Goal: Task Accomplishment & Management: Complete application form

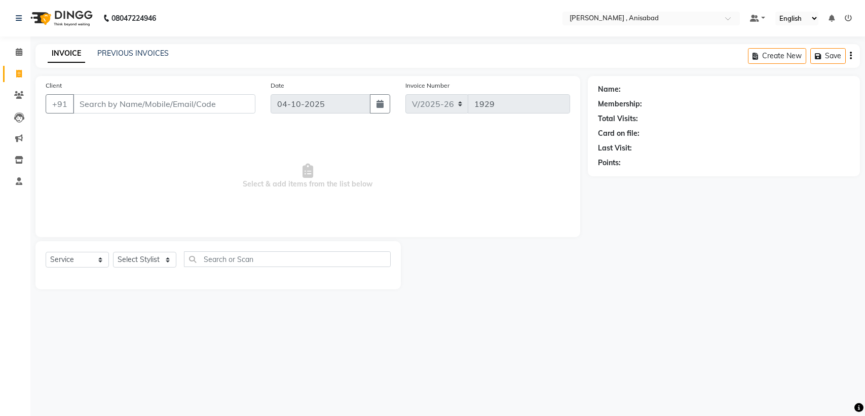
select select "6967"
select select "service"
click at [171, 261] on select "Select Stylist ANIMA SINGH md [PERSON_NAME] [PERSON_NAME] [PERSON_NAME]" at bounding box center [144, 260] width 63 height 16
select select "61627"
click at [113, 252] on select "Select Stylist ANIMA SINGH md [PERSON_NAME] [PERSON_NAME] [PERSON_NAME]" at bounding box center [144, 260] width 63 height 16
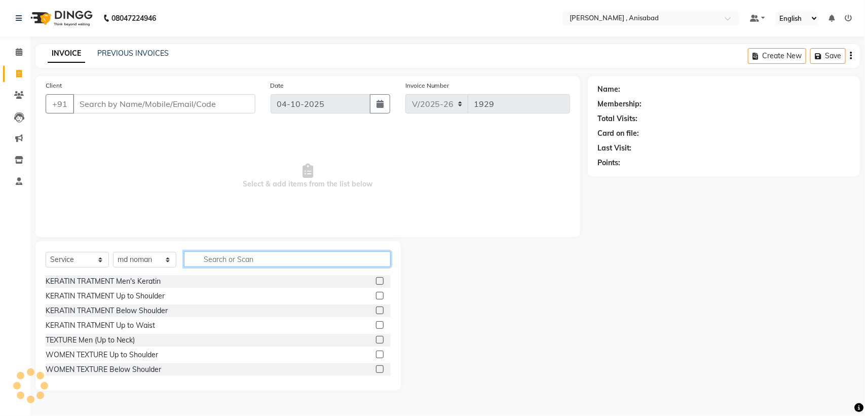
click at [296, 262] on input "text" at bounding box center [287, 259] width 207 height 16
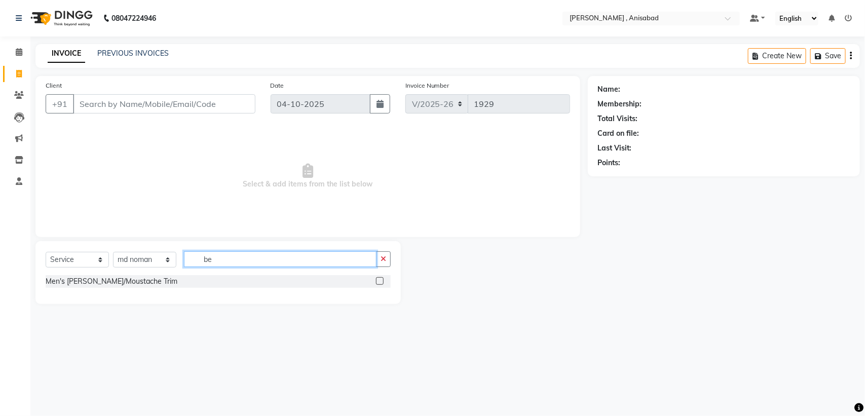
type input "b"
type input "shav"
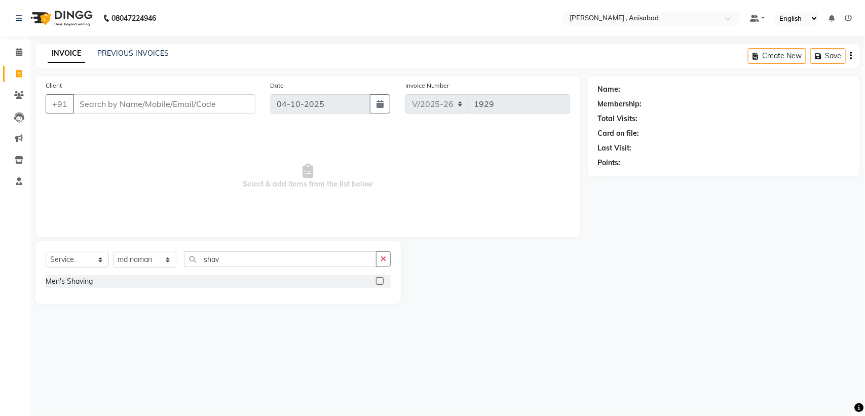
drag, startPoint x: 379, startPoint y: 282, endPoint x: 349, endPoint y: 256, distance: 39.9
click at [379, 282] on label at bounding box center [380, 281] width 8 height 8
click at [379, 282] on input "checkbox" at bounding box center [379, 281] width 7 height 7
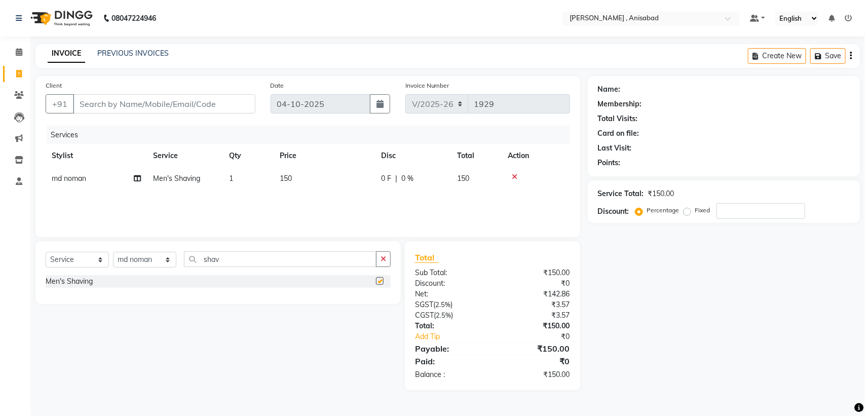
checkbox input "false"
click at [176, 106] on input "Client" at bounding box center [164, 103] width 182 height 19
type input "9"
type input "0"
type input "9470045700"
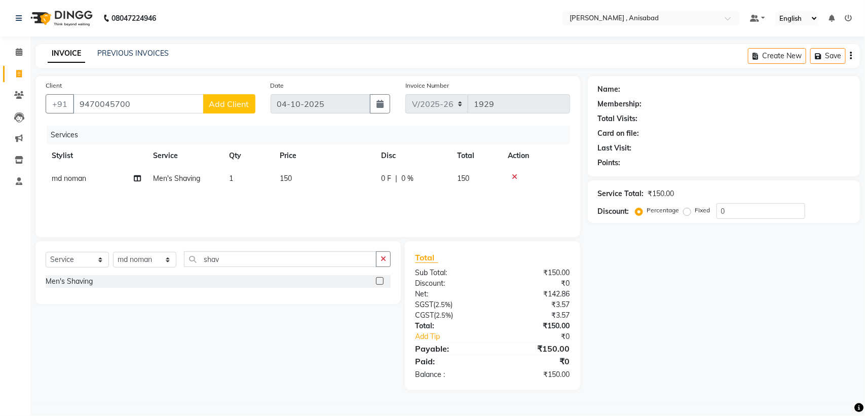
click at [209, 100] on button "Add Client" at bounding box center [229, 103] width 52 height 19
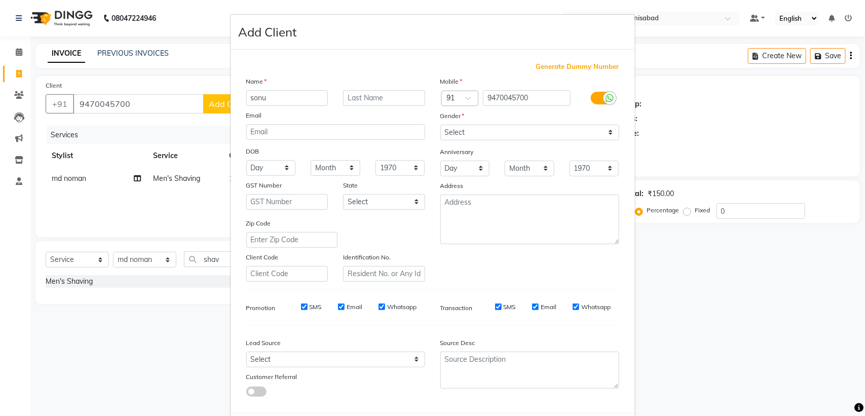
type input "sonu"
click at [538, 130] on select "Select [DEMOGRAPHIC_DATA] [DEMOGRAPHIC_DATA] Other Prefer Not To Say" at bounding box center [529, 133] width 179 height 16
select select "[DEMOGRAPHIC_DATA]"
click at [440, 125] on select "Select [DEMOGRAPHIC_DATA] [DEMOGRAPHIC_DATA] Other Prefer Not To Say" at bounding box center [529, 133] width 179 height 16
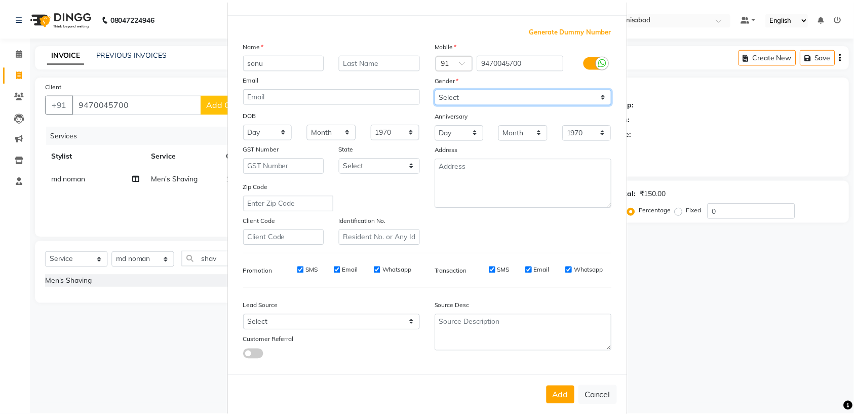
scroll to position [48, 0]
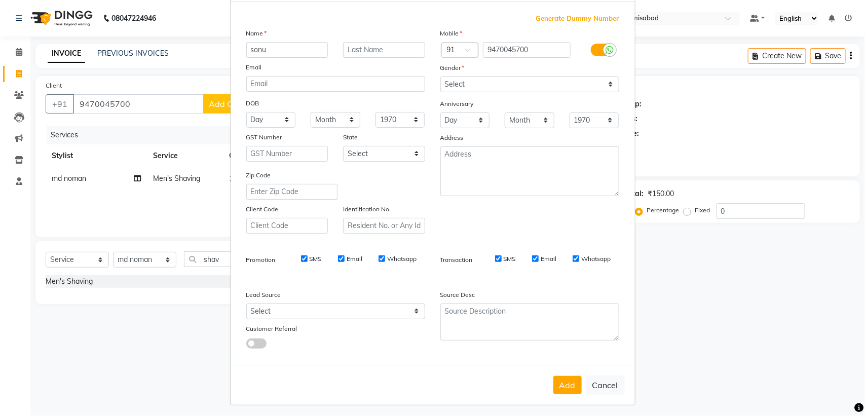
click at [546, 373] on div "Add Cancel" at bounding box center [433, 385] width 404 height 40
click at [561, 379] on button "Add" at bounding box center [567, 385] width 28 height 18
type input "94******00"
select select
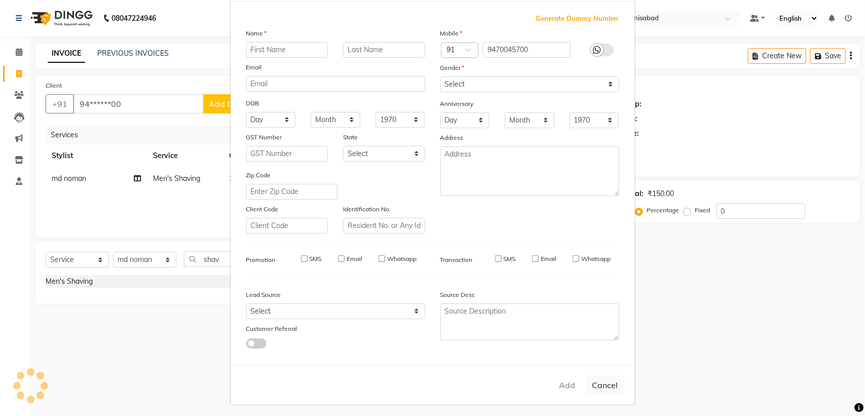
select select
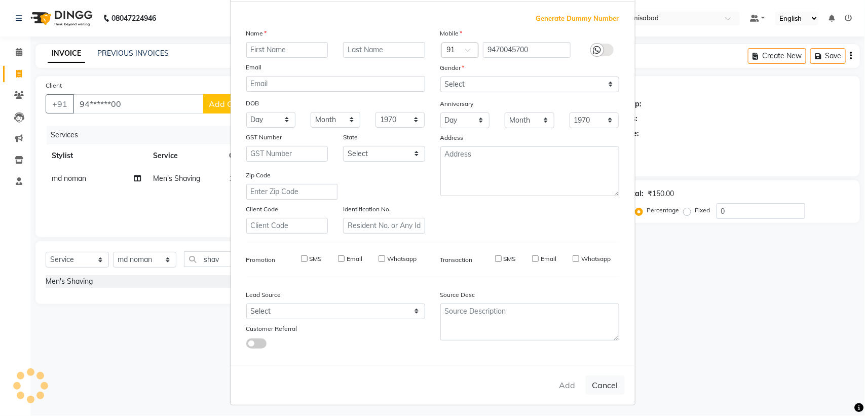
checkbox input "false"
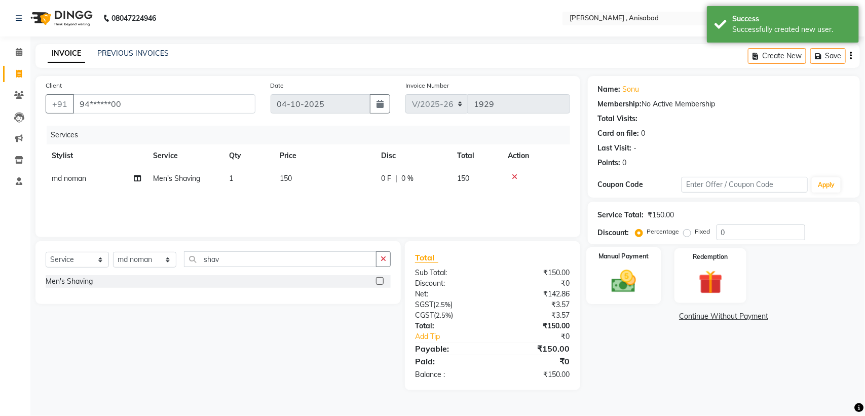
click at [636, 282] on img at bounding box center [624, 281] width 40 height 28
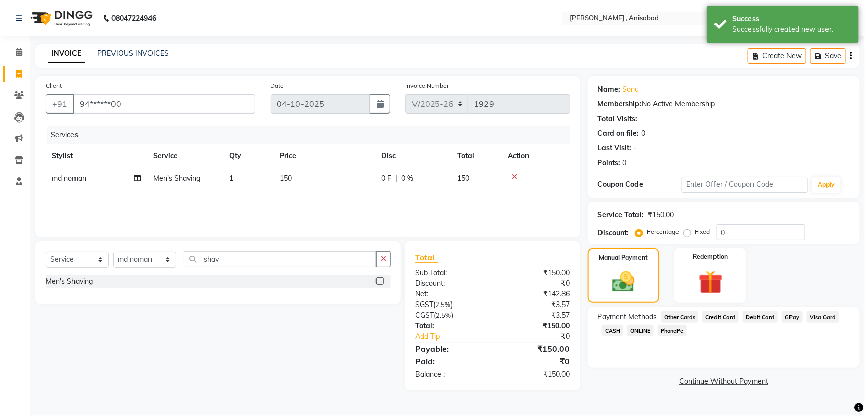
click at [611, 327] on span "CASH" at bounding box center [613, 331] width 22 height 12
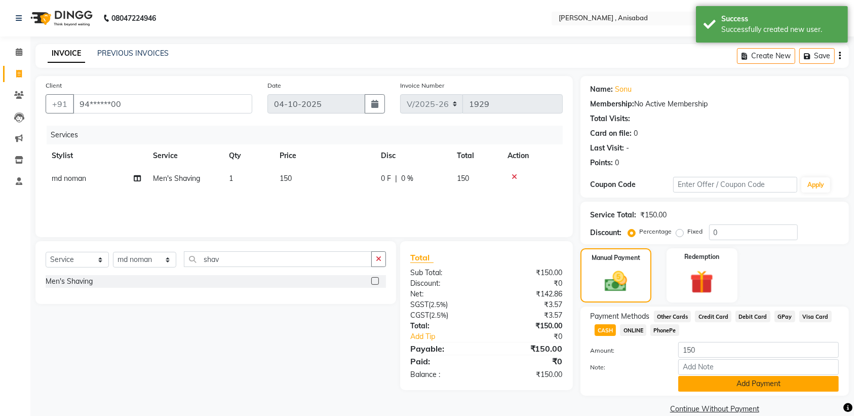
click at [771, 388] on button "Add Payment" at bounding box center [759, 384] width 161 height 16
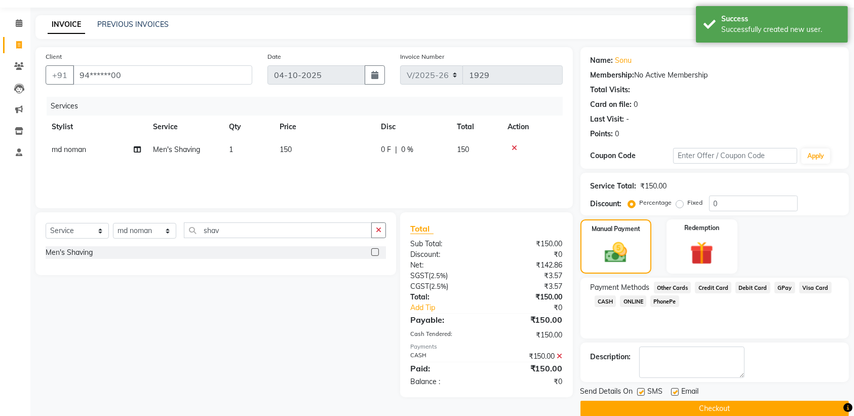
scroll to position [45, 0]
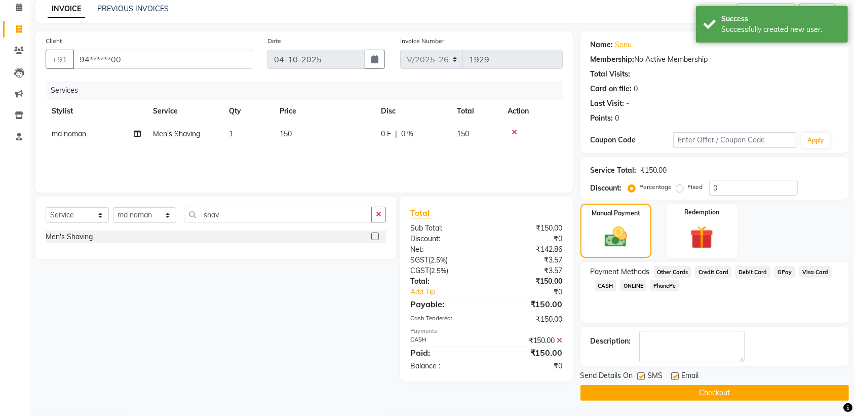
click at [756, 389] on button "Checkout" at bounding box center [715, 393] width 269 height 16
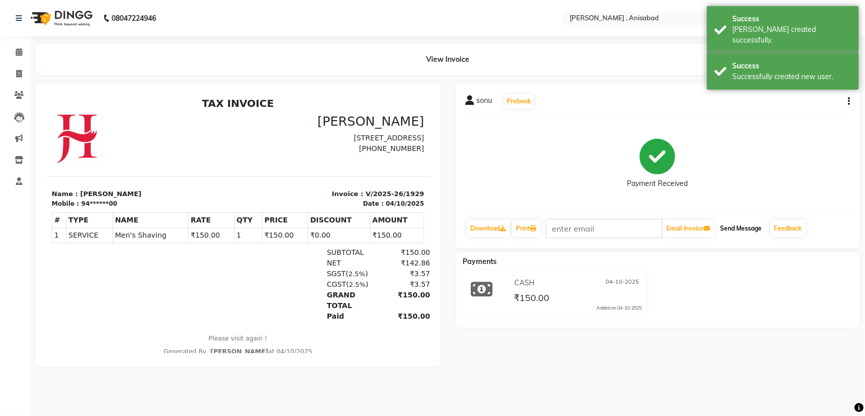
click at [749, 228] on button "Send Message" at bounding box center [742, 228] width 50 height 17
click at [23, 71] on span at bounding box center [19, 74] width 18 height 12
select select "service"
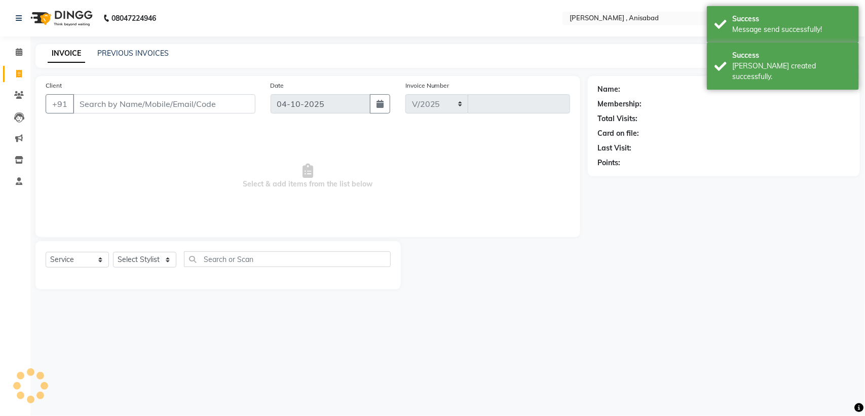
select select "6967"
type input "1930"
click at [145, 252] on select "Select Stylist ANIMA SINGH md [PERSON_NAME] [PERSON_NAME] [PERSON_NAME]" at bounding box center [144, 260] width 63 height 16
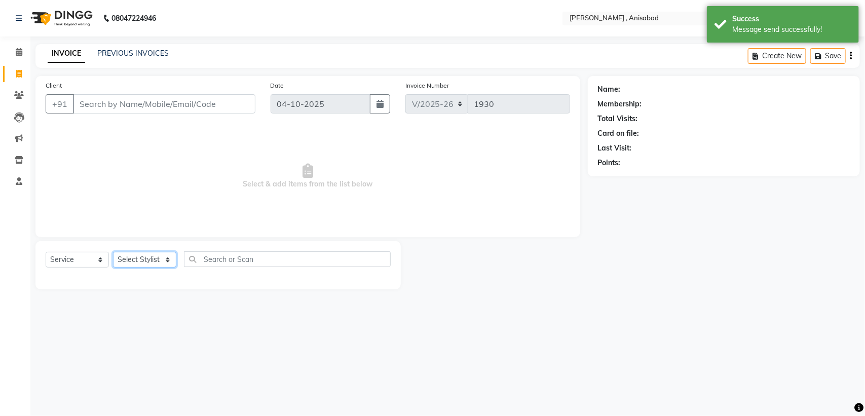
select select "59619"
click at [113, 252] on select "Select Stylist ANIMA SINGH md [PERSON_NAME] [PERSON_NAME] [PERSON_NAME]" at bounding box center [144, 260] width 63 height 16
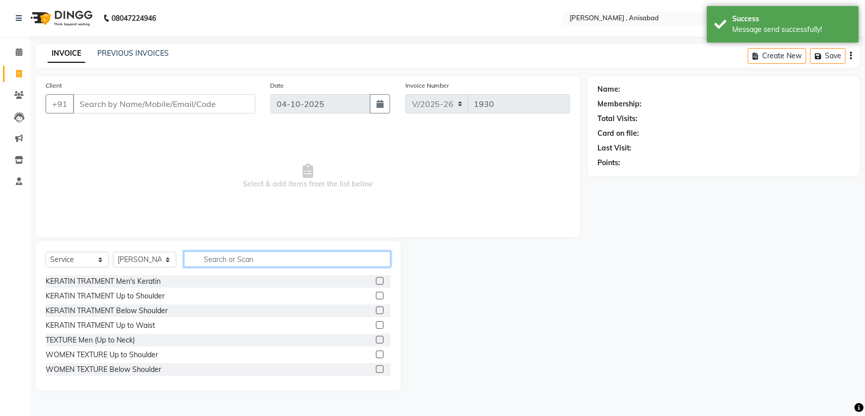
click at [248, 265] on input "text" at bounding box center [287, 259] width 207 height 16
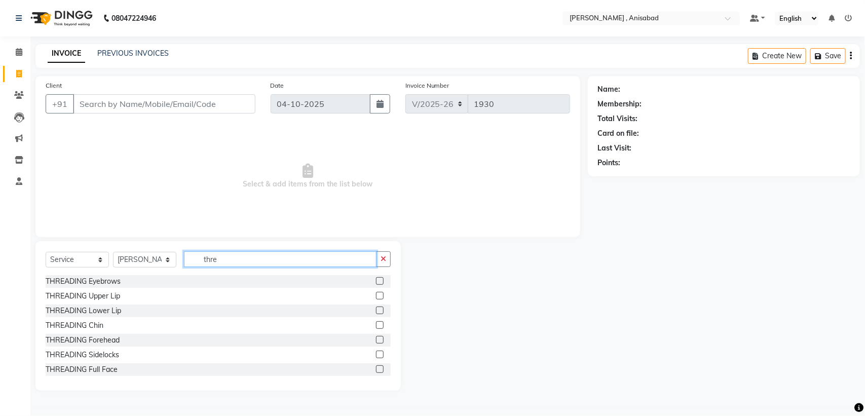
type input "thre"
click at [376, 294] on label at bounding box center [380, 296] width 8 height 8
click at [376, 294] on input "checkbox" at bounding box center [379, 296] width 7 height 7
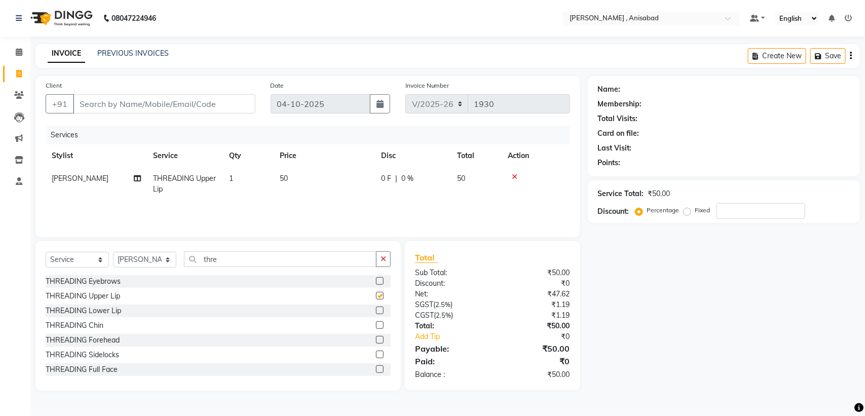
checkbox input "false"
click at [181, 103] on input "Client" at bounding box center [164, 103] width 182 height 19
type input "8"
type input "0"
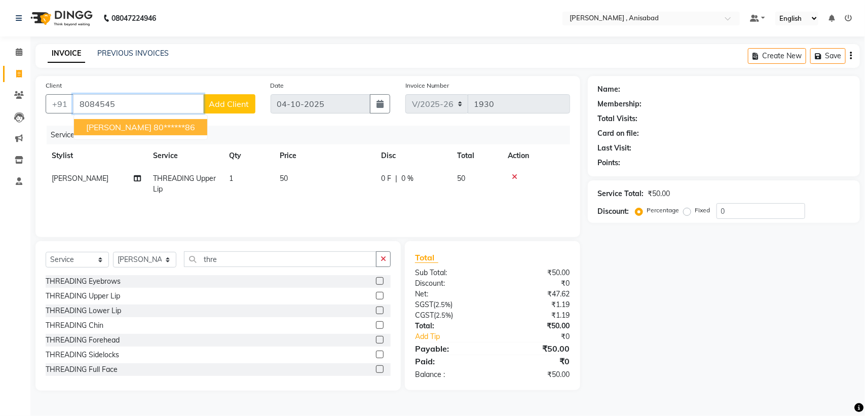
click at [160, 131] on ngb-highlight "80******86" at bounding box center [175, 127] width 42 height 10
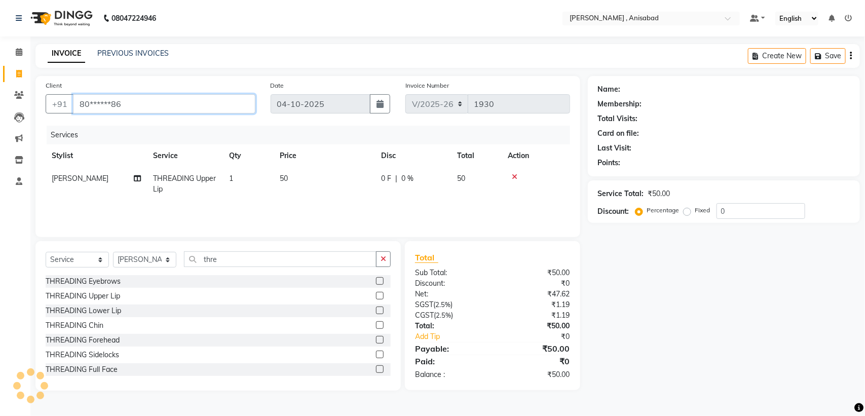
type input "80******86"
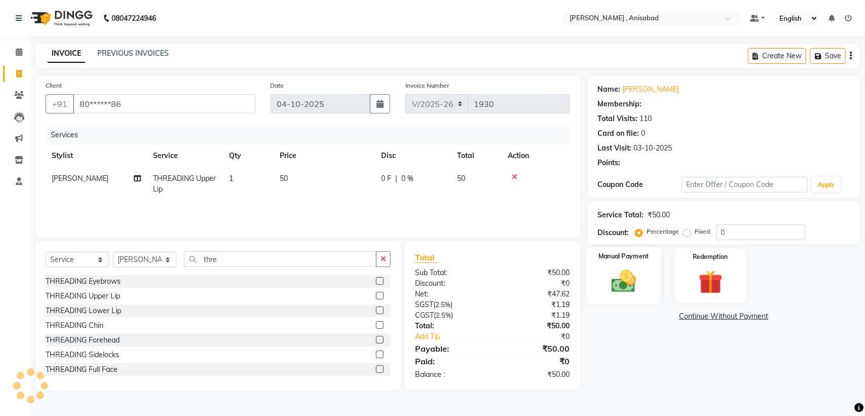
click at [640, 278] on img at bounding box center [624, 281] width 40 height 28
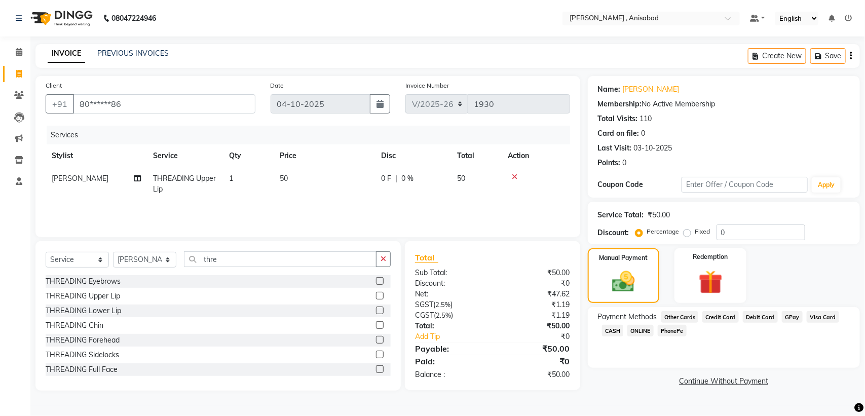
click at [617, 330] on span "CASH" at bounding box center [613, 331] width 22 height 12
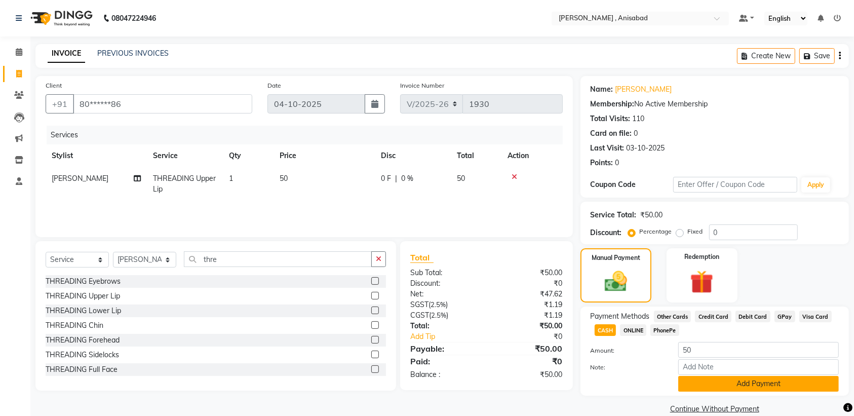
click at [737, 380] on button "Add Payment" at bounding box center [759, 384] width 161 height 16
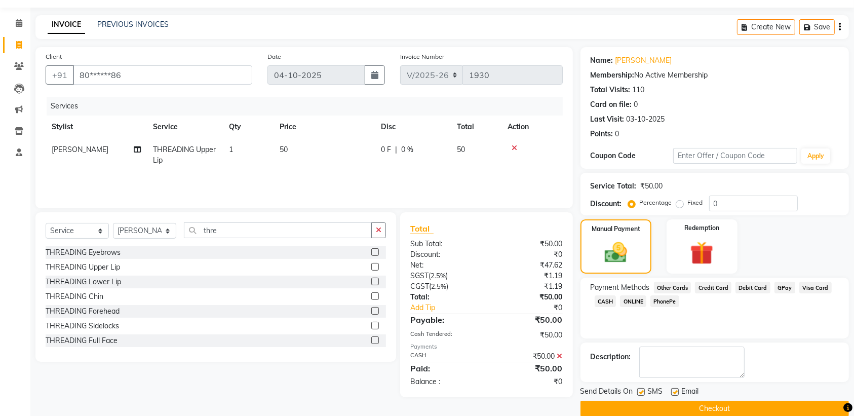
scroll to position [45, 0]
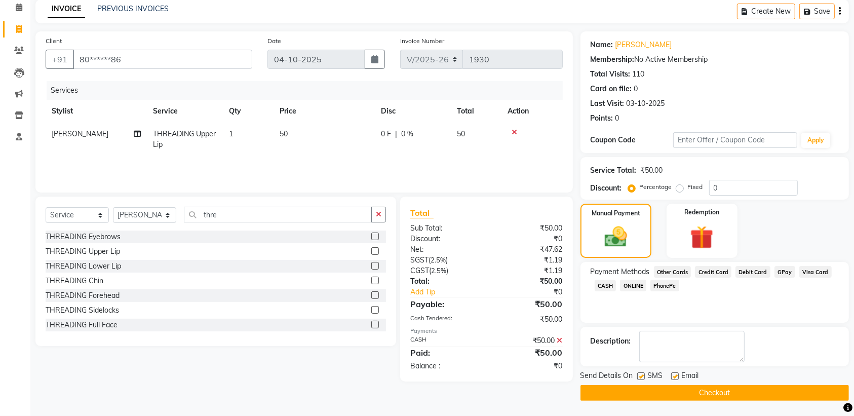
click at [745, 390] on button "Checkout" at bounding box center [715, 393] width 269 height 16
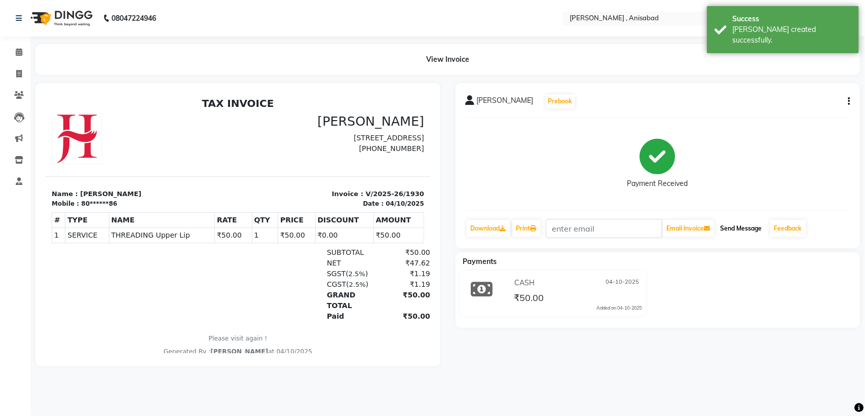
click at [745, 230] on button "Send Message" at bounding box center [742, 228] width 50 height 17
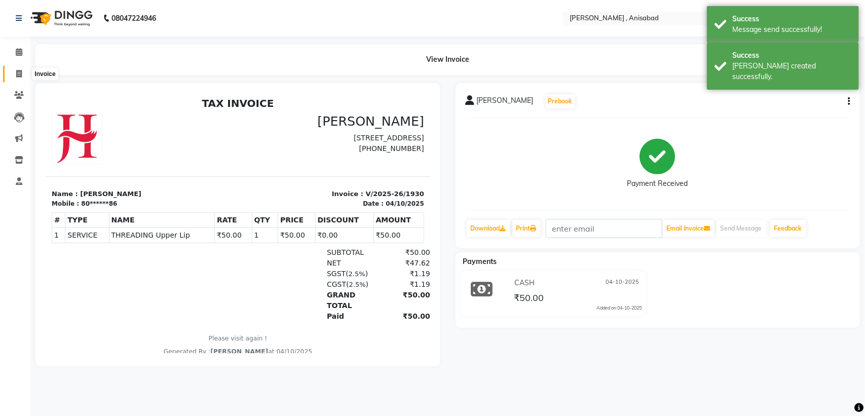
click at [21, 74] on icon at bounding box center [19, 74] width 6 height 8
select select "service"
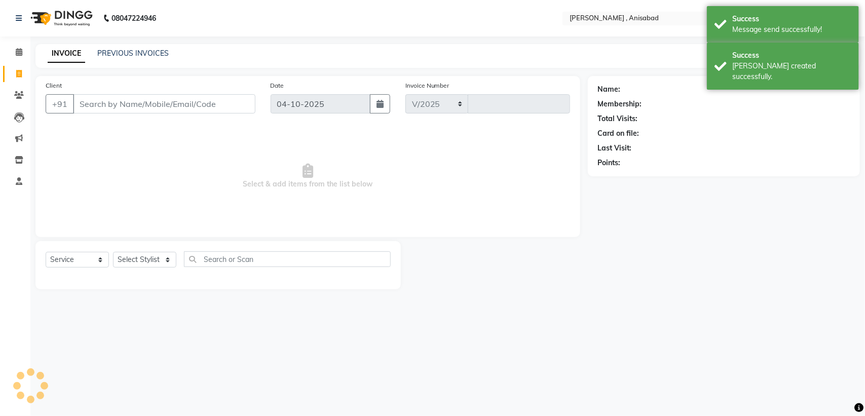
select select "6967"
type input "1931"
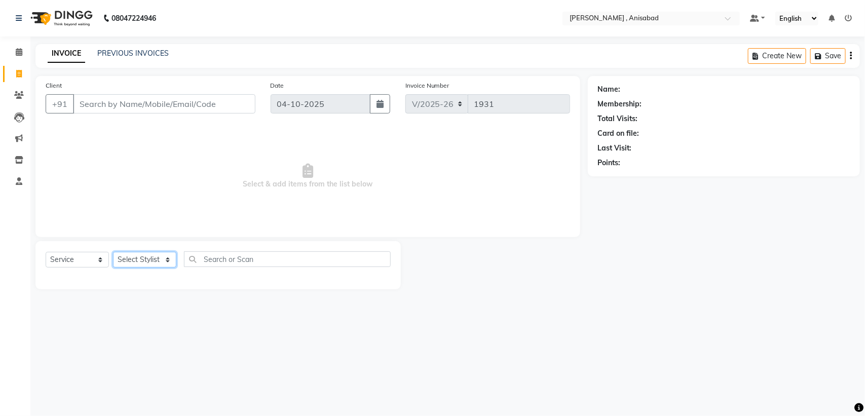
click at [146, 255] on select "Select Stylist ANIMA SINGH md [PERSON_NAME] [PERSON_NAME] [PERSON_NAME]" at bounding box center [144, 260] width 63 height 16
select select "55248"
click at [113, 252] on select "Select Stylist ANIMA SINGH md [PERSON_NAME] [PERSON_NAME] [PERSON_NAME]" at bounding box center [144, 260] width 63 height 16
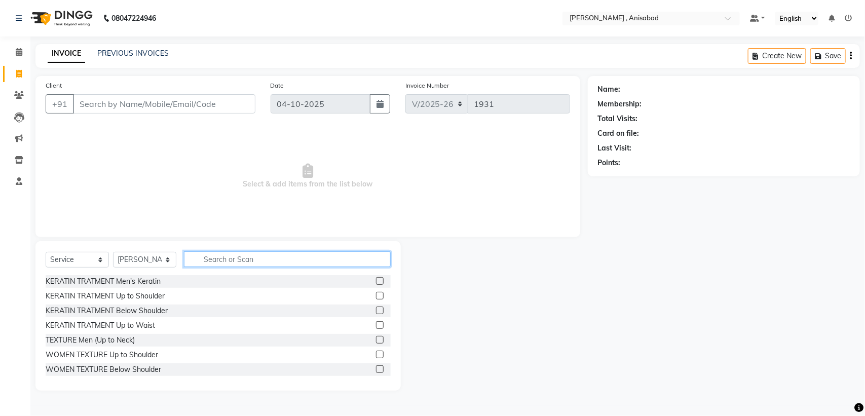
click at [233, 259] on input "text" at bounding box center [287, 259] width 207 height 16
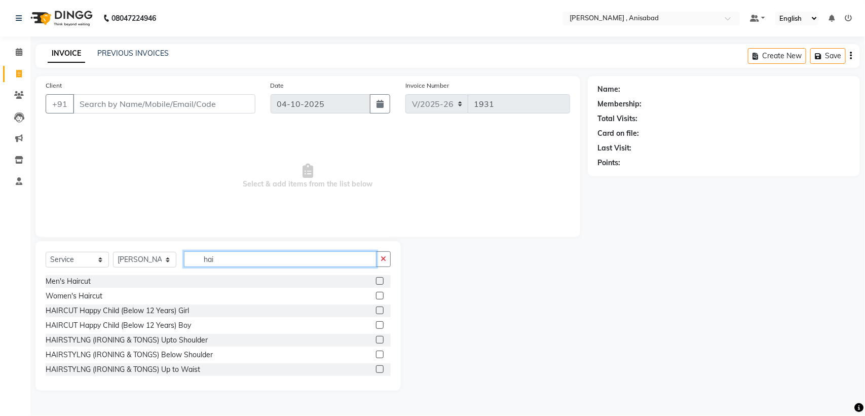
type input "hai"
click at [376, 278] on label at bounding box center [380, 281] width 8 height 8
click at [376, 278] on input "checkbox" at bounding box center [379, 281] width 7 height 7
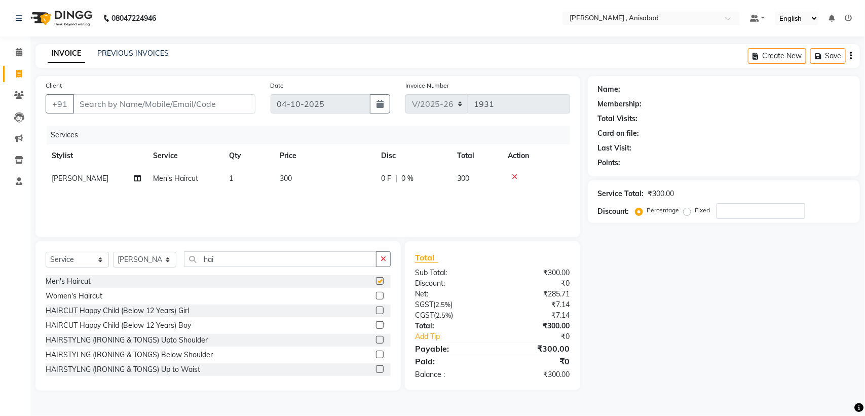
checkbox input "false"
click at [135, 105] on input "Client" at bounding box center [164, 103] width 182 height 19
type input "7"
type input "0"
type input "7870730662"
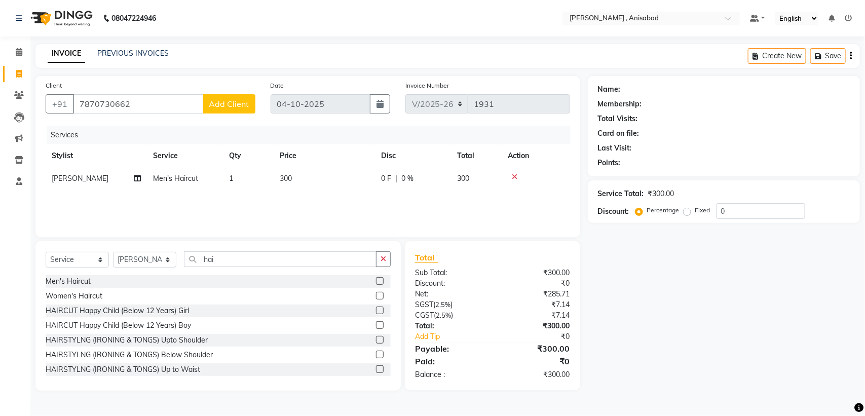
click at [214, 102] on span "Add Client" at bounding box center [229, 104] width 40 height 10
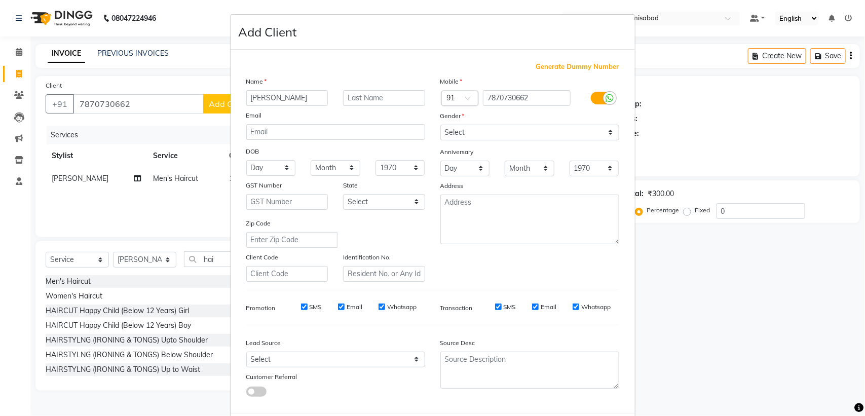
type input "[PERSON_NAME]"
click at [475, 136] on select "Select [DEMOGRAPHIC_DATA] [DEMOGRAPHIC_DATA] Other Prefer Not To Say" at bounding box center [529, 133] width 179 height 16
click at [440, 125] on select "Select [DEMOGRAPHIC_DATA] [DEMOGRAPHIC_DATA] Other Prefer Not To Say" at bounding box center [529, 133] width 179 height 16
click at [470, 129] on select "Select [DEMOGRAPHIC_DATA] [DEMOGRAPHIC_DATA] Other Prefer Not To Say" at bounding box center [529, 133] width 179 height 16
select select "[DEMOGRAPHIC_DATA]"
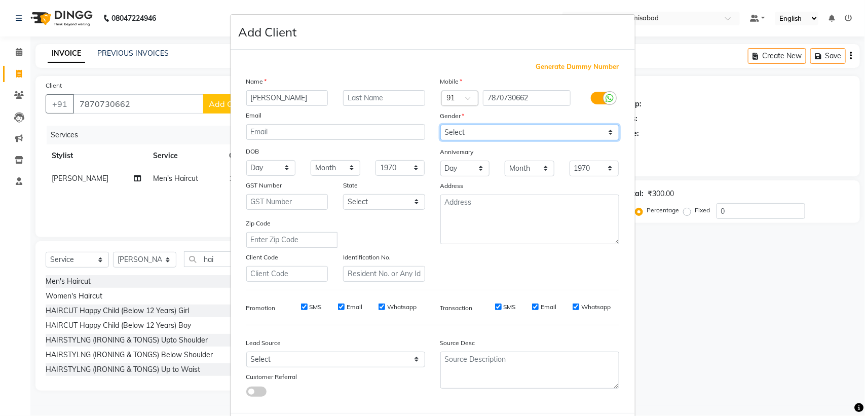
click at [440, 125] on select "Select [DEMOGRAPHIC_DATA] [DEMOGRAPHIC_DATA] Other Prefer Not To Say" at bounding box center [529, 133] width 179 height 16
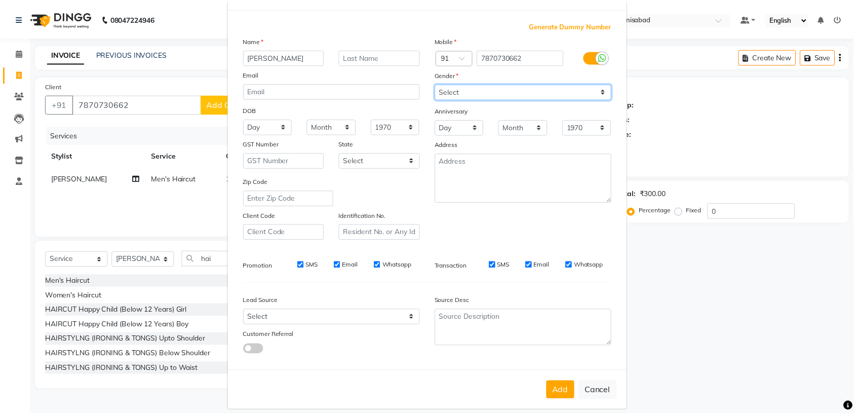
scroll to position [48, 0]
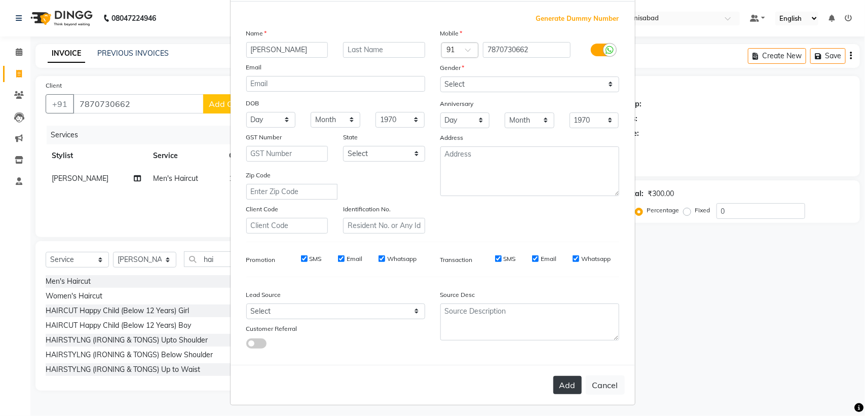
click at [558, 383] on button "Add" at bounding box center [567, 385] width 28 height 18
type input "78******62"
select select
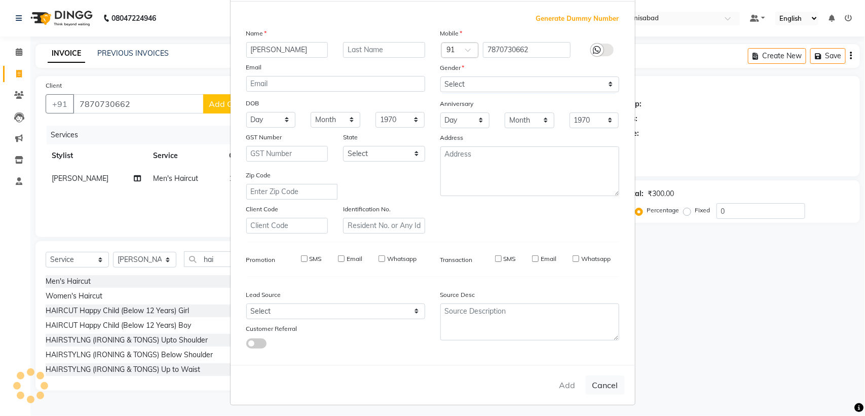
select select
checkbox input "false"
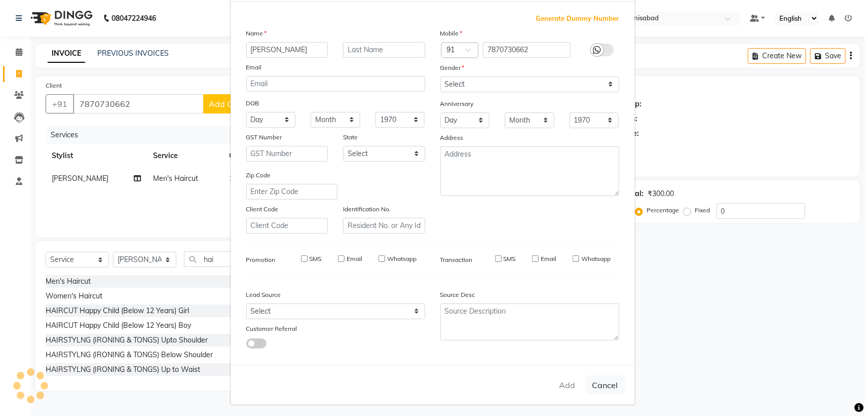
checkbox input "false"
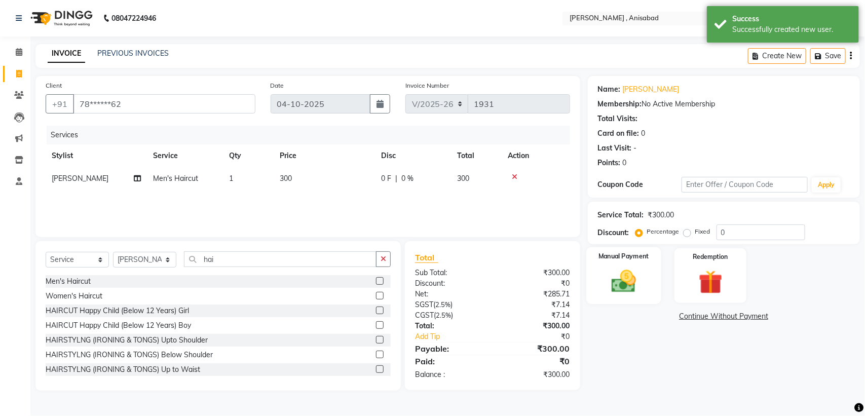
click at [607, 282] on img at bounding box center [624, 281] width 40 height 28
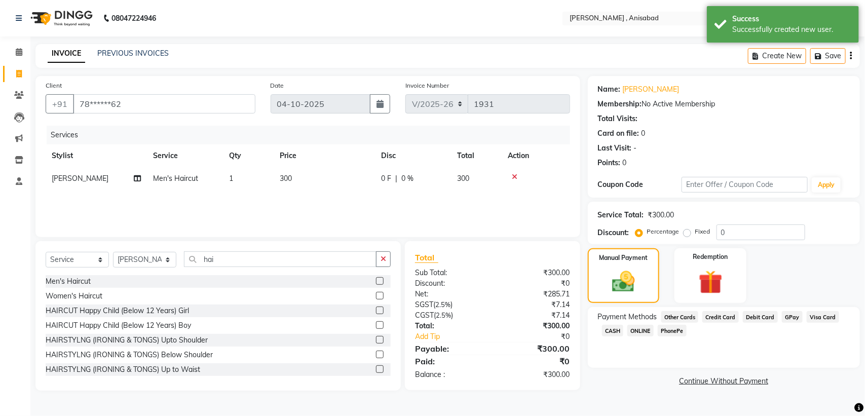
click at [782, 315] on span "GPay" at bounding box center [792, 317] width 21 height 12
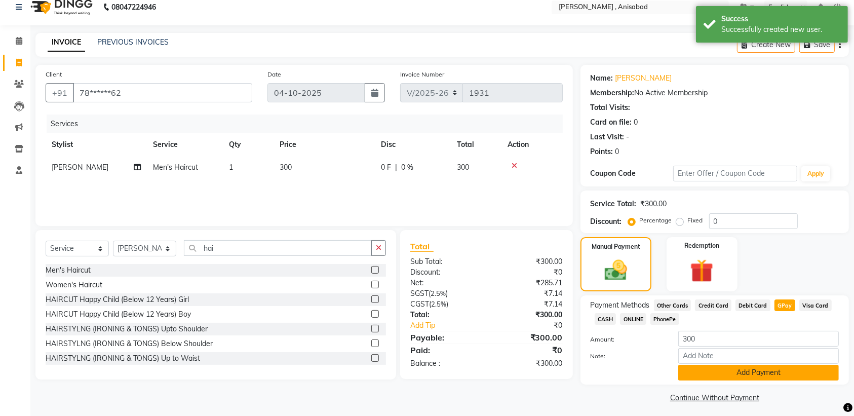
scroll to position [15, 0]
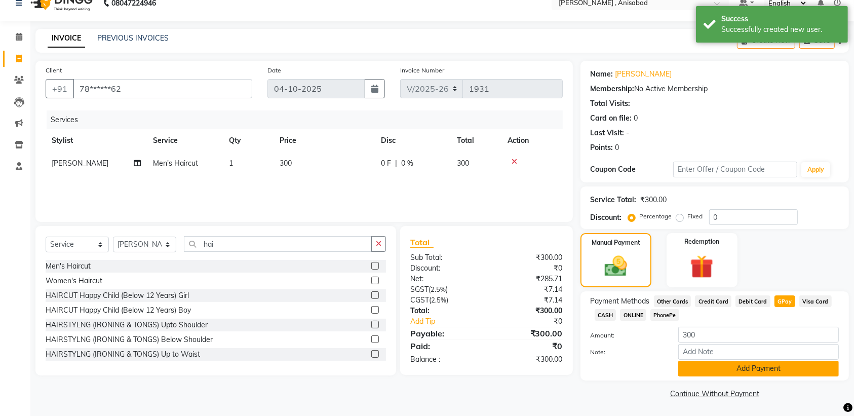
click at [790, 364] on button "Add Payment" at bounding box center [759, 369] width 161 height 16
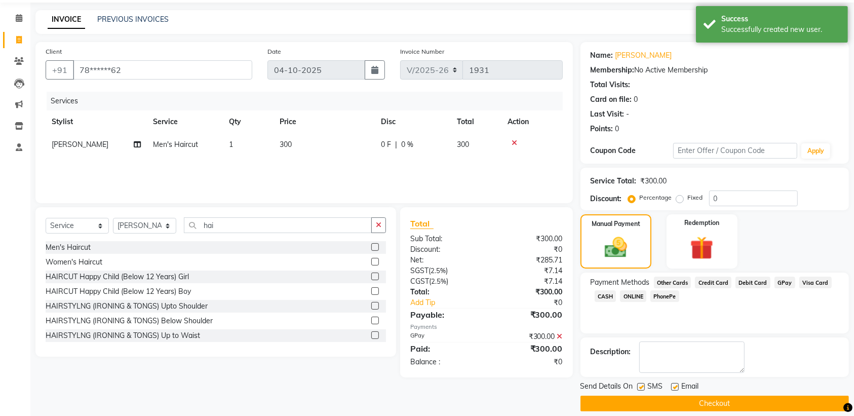
scroll to position [45, 0]
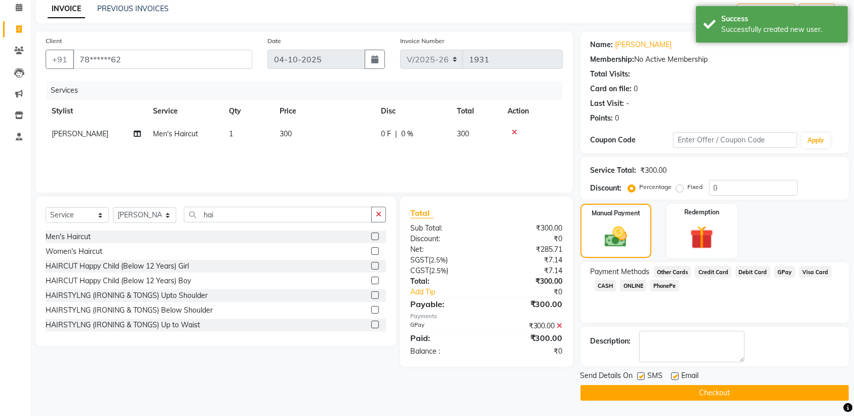
click at [736, 391] on button "Checkout" at bounding box center [715, 393] width 269 height 16
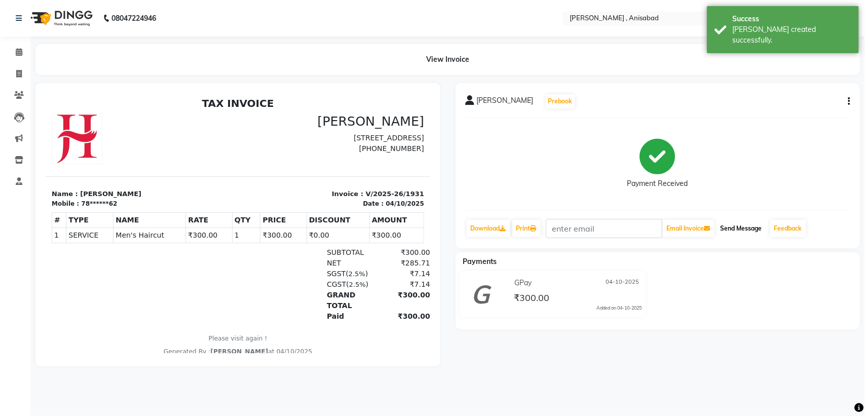
click at [756, 226] on button "Send Message" at bounding box center [742, 228] width 50 height 17
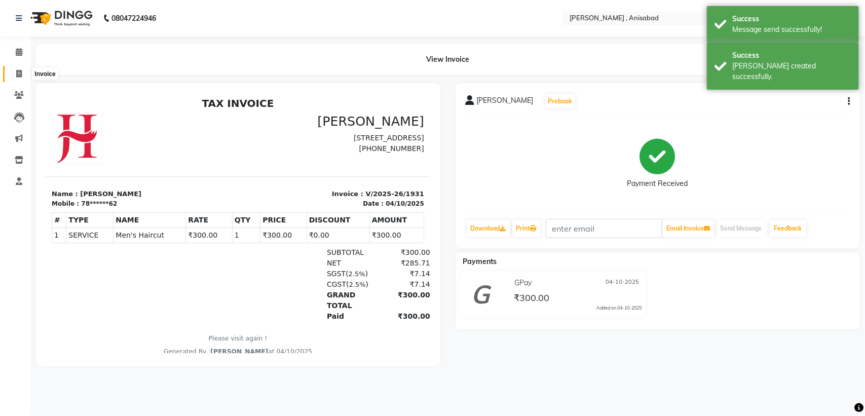
click at [14, 74] on span at bounding box center [19, 74] width 18 height 12
select select "service"
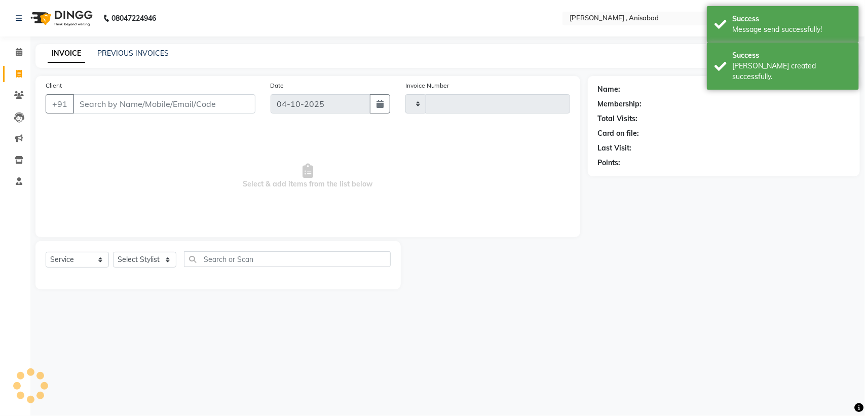
type input "1932"
select select "6967"
